Goal: Task Accomplishment & Management: Use online tool/utility

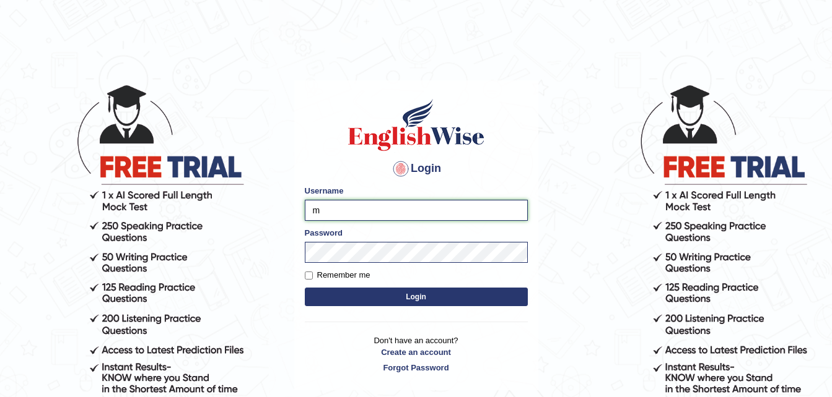
click at [321, 206] on input "m" at bounding box center [416, 210] width 223 height 21
type input "Monia74"
click at [375, 293] on button "Login" at bounding box center [416, 297] width 223 height 19
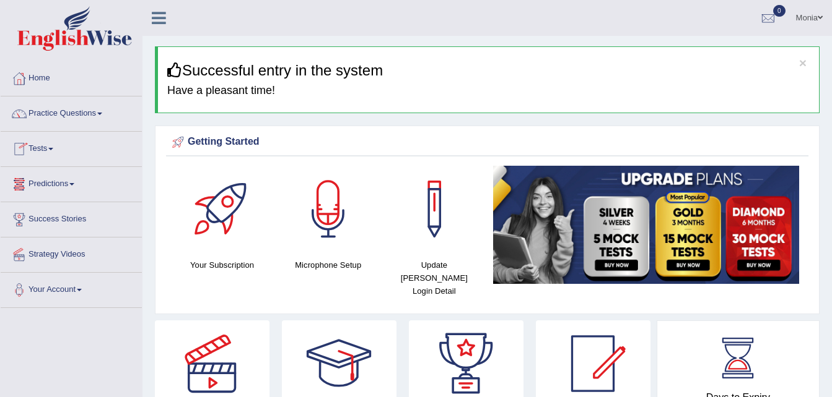
click at [56, 146] on link "Tests" at bounding box center [71, 147] width 141 height 31
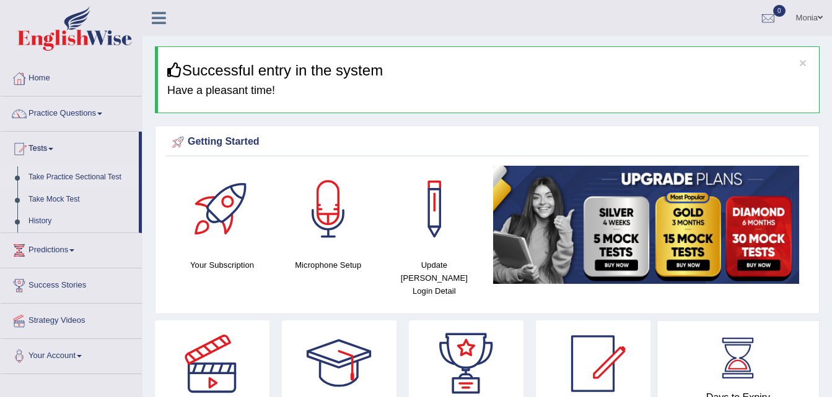
click at [67, 178] on link "Take Practice Sectional Test" at bounding box center [81, 178] width 116 height 22
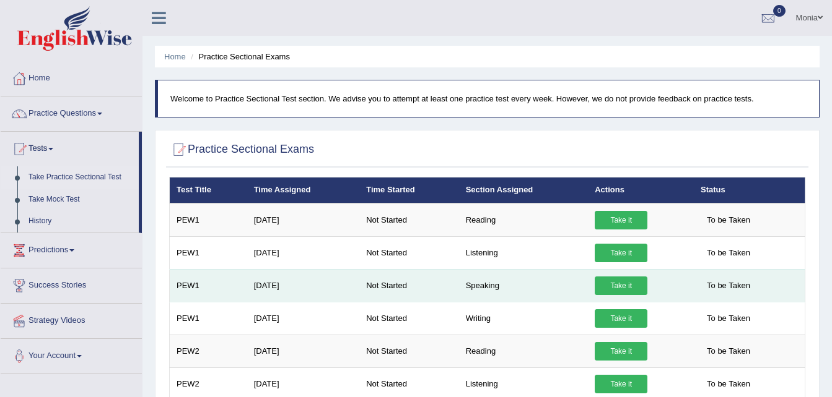
click at [617, 281] on link "Take it" at bounding box center [620, 286] width 53 height 19
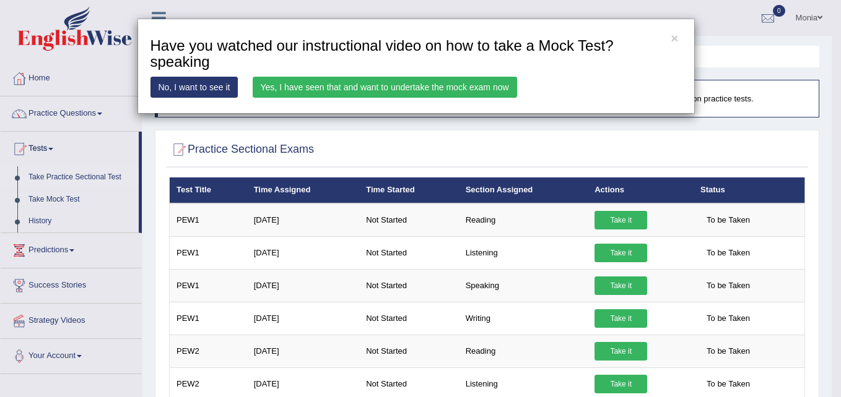
click at [379, 90] on link "Yes, I have seen that and want to undertake the mock exam now" at bounding box center [385, 87] width 264 height 21
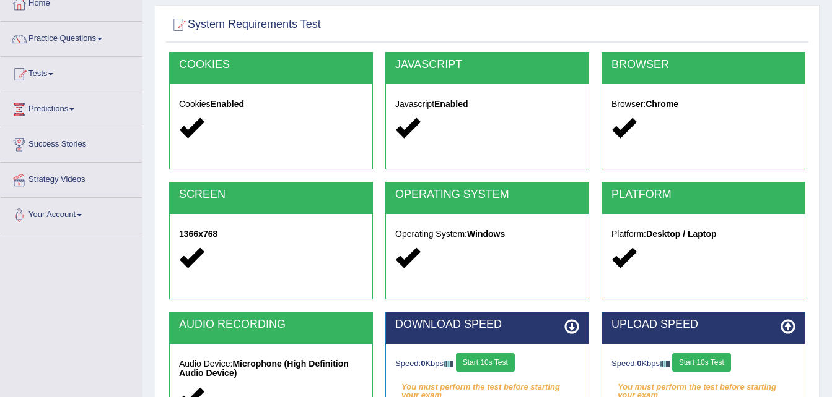
scroll to position [147, 0]
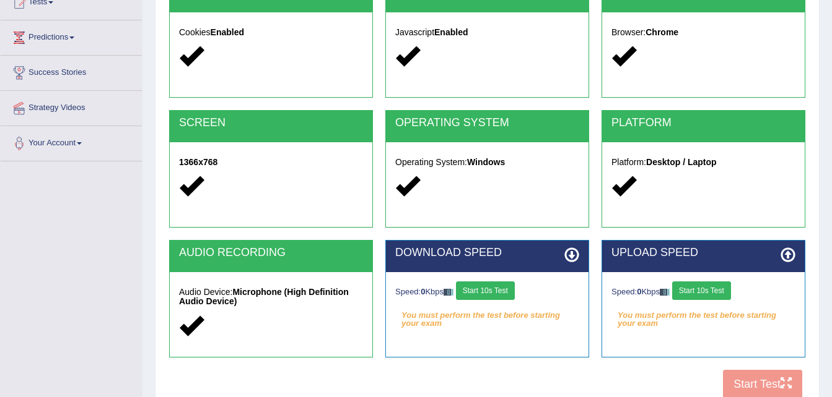
click at [480, 286] on button "Start 10s Test" at bounding box center [485, 291] width 59 height 19
click at [710, 287] on button "Start 10s Test" at bounding box center [701, 291] width 59 height 19
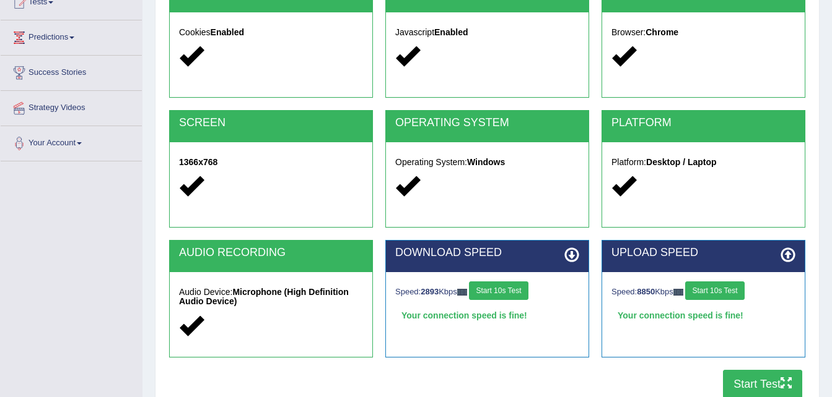
click at [764, 384] on button "Start Test" at bounding box center [762, 384] width 79 height 28
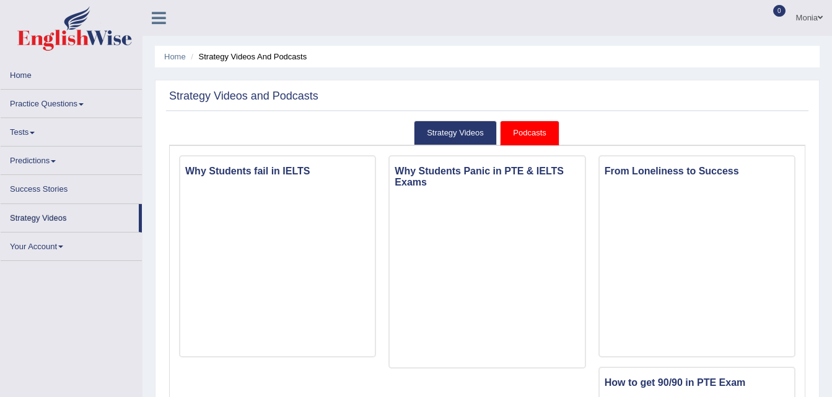
click at [82, 103] on span at bounding box center [81, 104] width 5 height 2
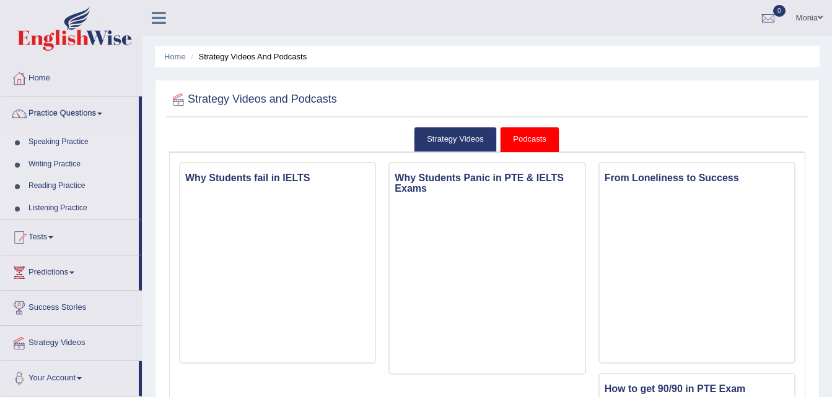
click at [76, 138] on link "Speaking Practice" at bounding box center [81, 142] width 116 height 22
